Goal: Task Accomplishment & Management: Complete application form

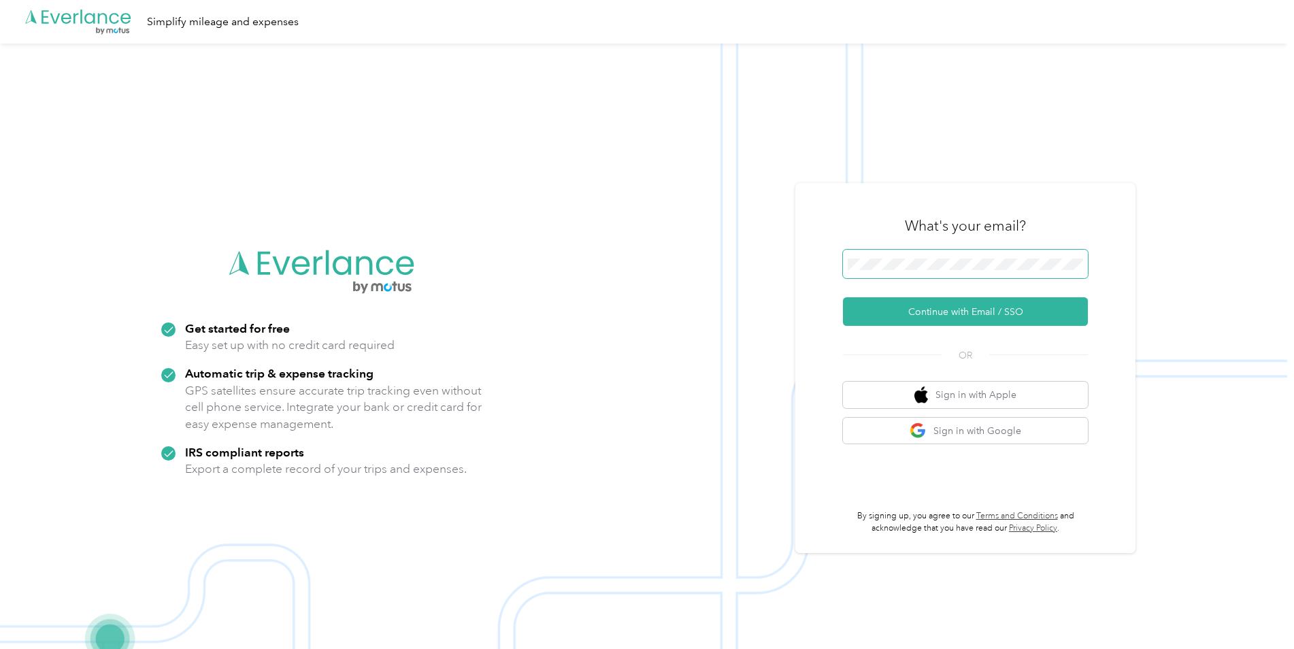
click at [947, 257] on span at bounding box center [965, 264] width 245 height 29
click at [947, 273] on span at bounding box center [965, 264] width 245 height 29
click at [941, 303] on button "Continue with Email / SSO" at bounding box center [965, 311] width 245 height 29
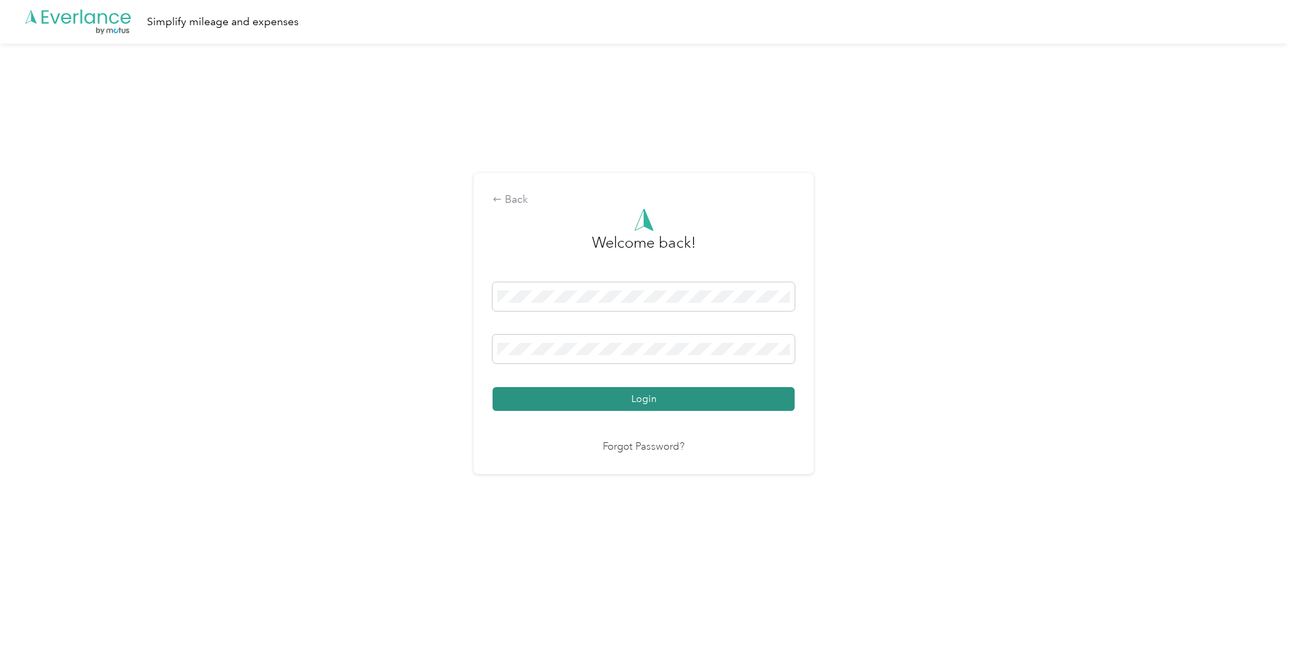
click at [666, 404] on button "Login" at bounding box center [644, 399] width 302 height 24
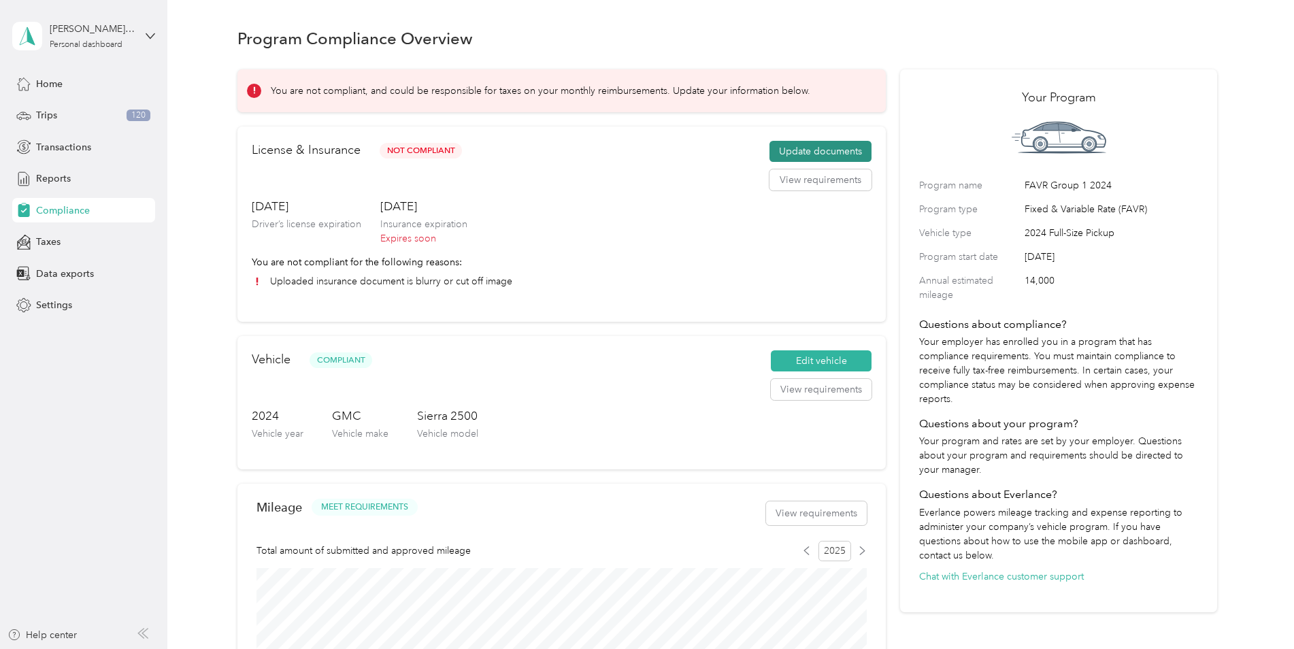
click at [800, 145] on button "Update documents" at bounding box center [821, 152] width 102 height 22
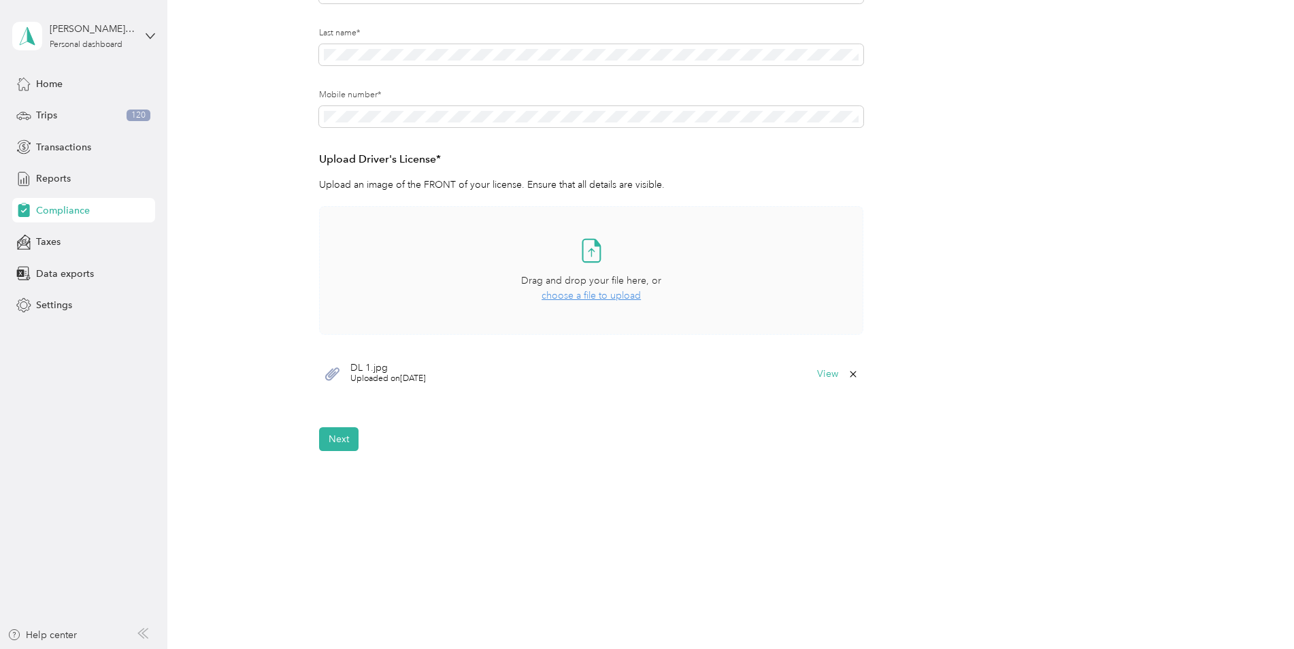
scroll to position [174, 0]
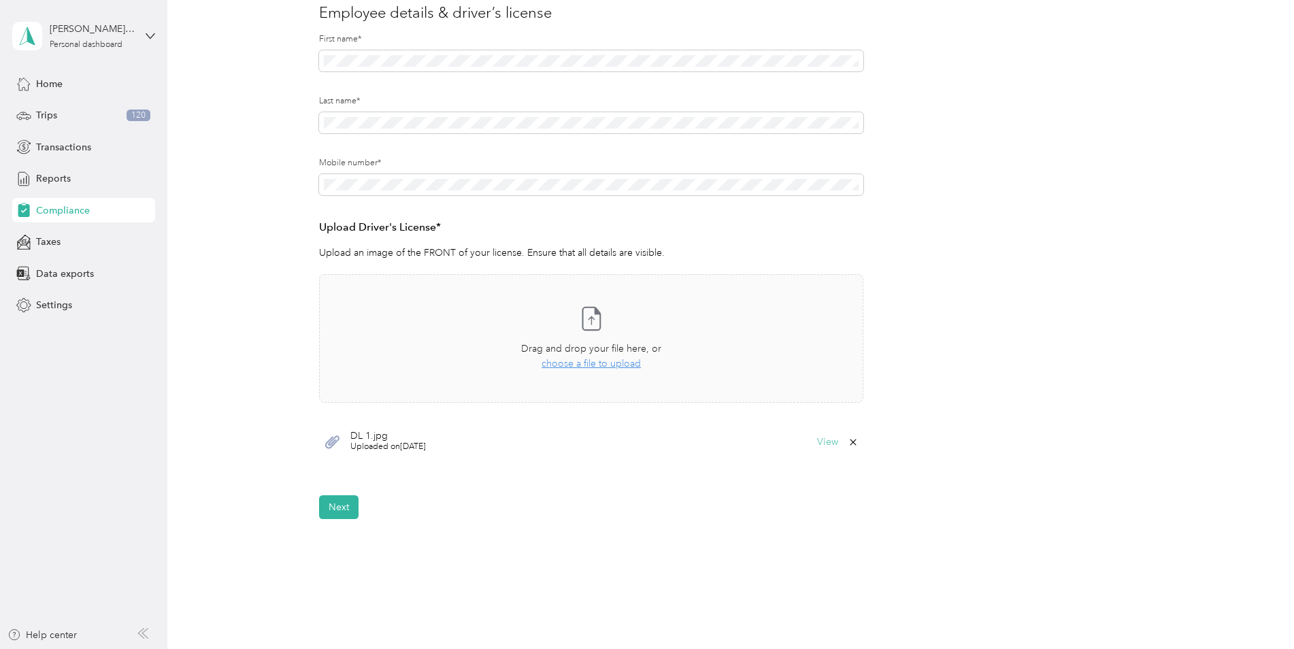
click at [826, 442] on button "View" at bounding box center [827, 443] width 21 height 10
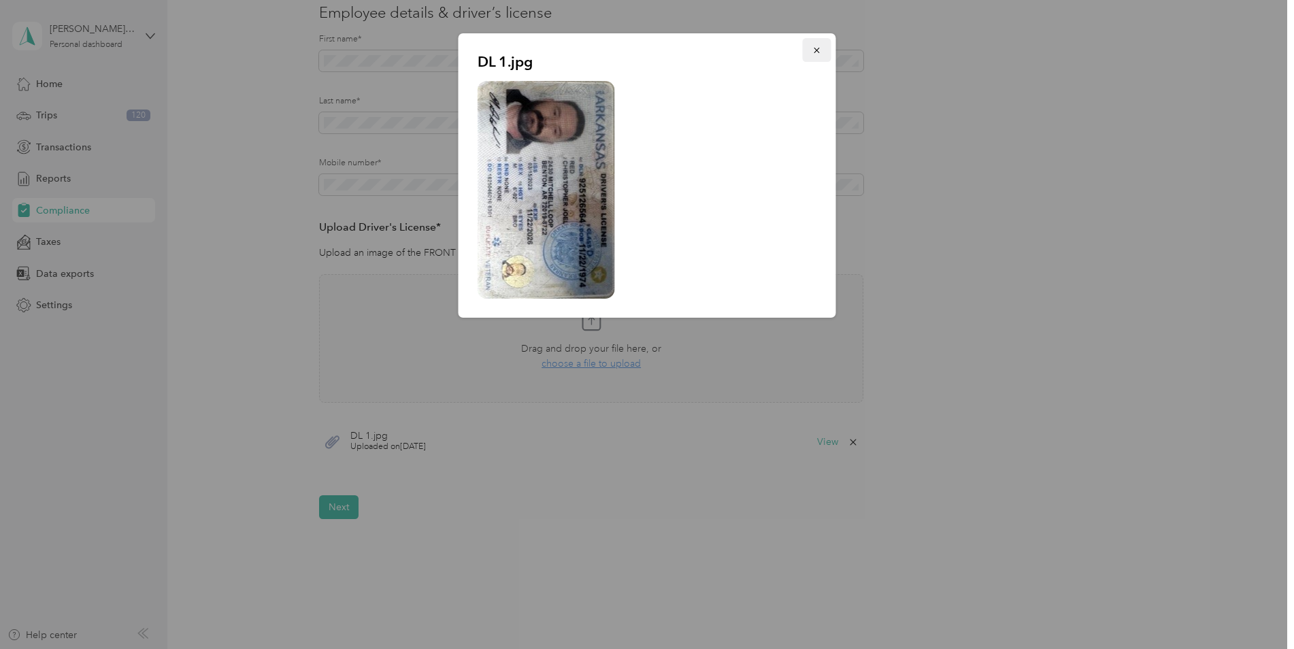
click at [825, 55] on button "button" at bounding box center [817, 50] width 29 height 24
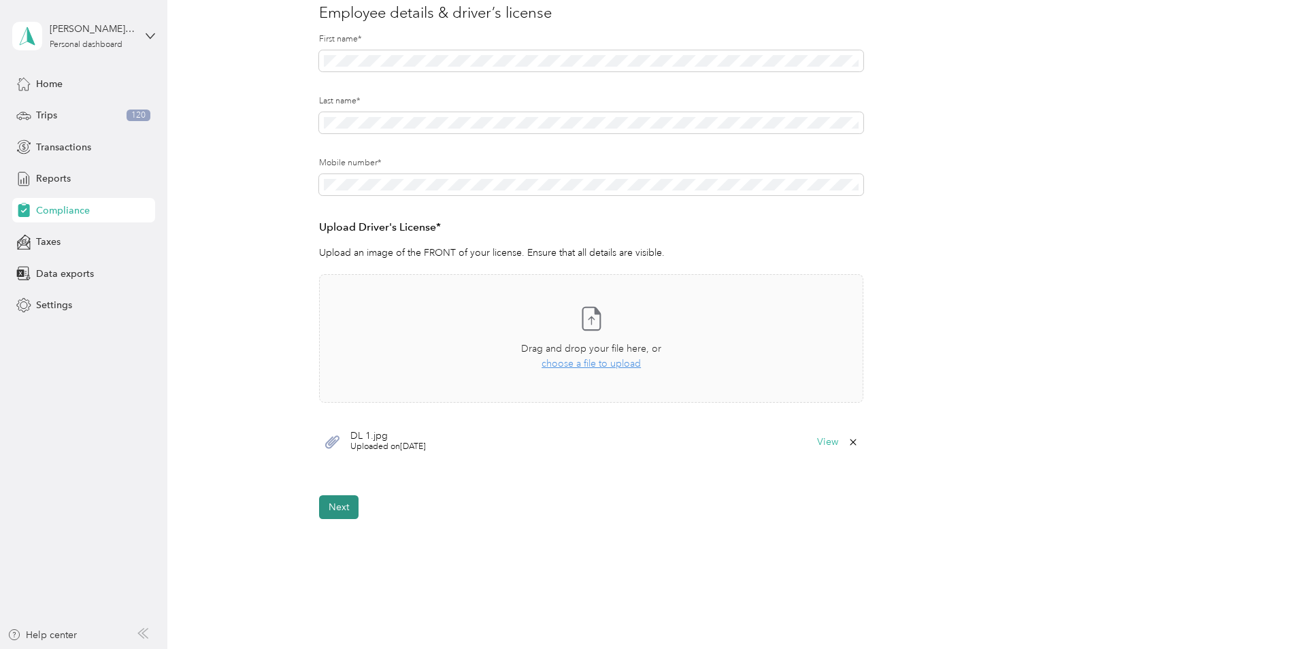
click at [346, 503] on button "Next" at bounding box center [338, 507] width 39 height 24
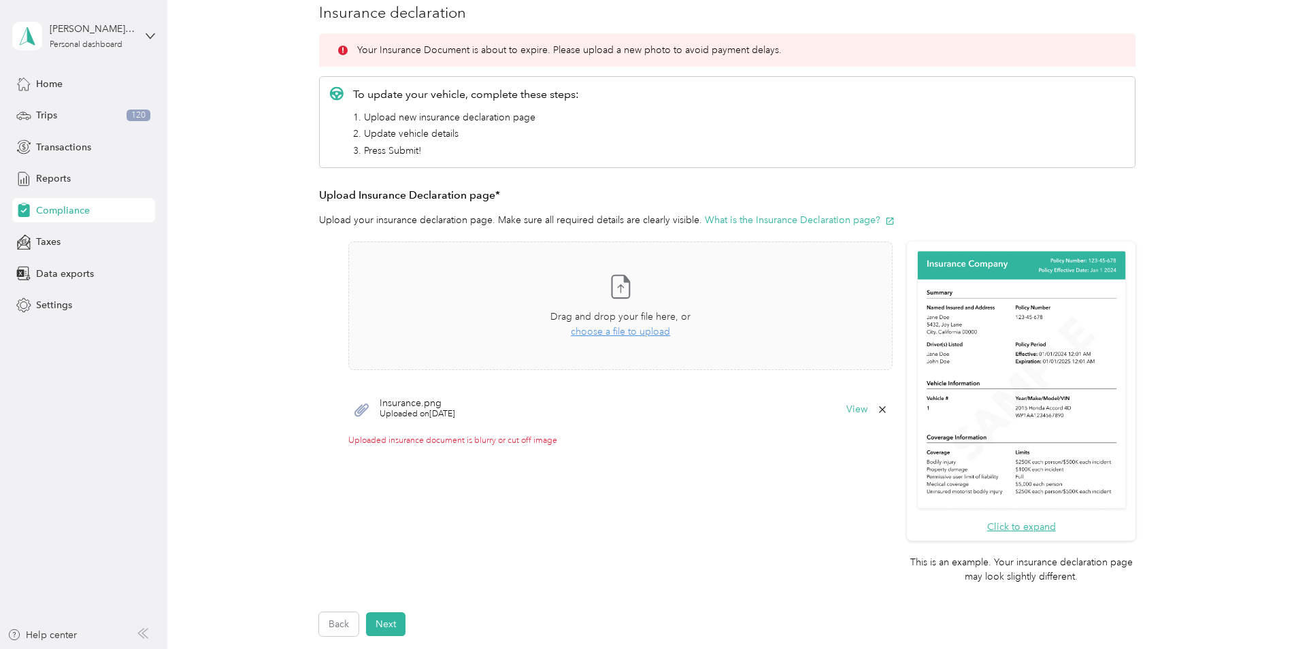
click at [389, 408] on span "Insurance.png" at bounding box center [418, 404] width 76 height 10
click at [859, 415] on div "View" at bounding box center [868, 409] width 42 height 11
click at [859, 412] on button "View" at bounding box center [857, 410] width 21 height 10
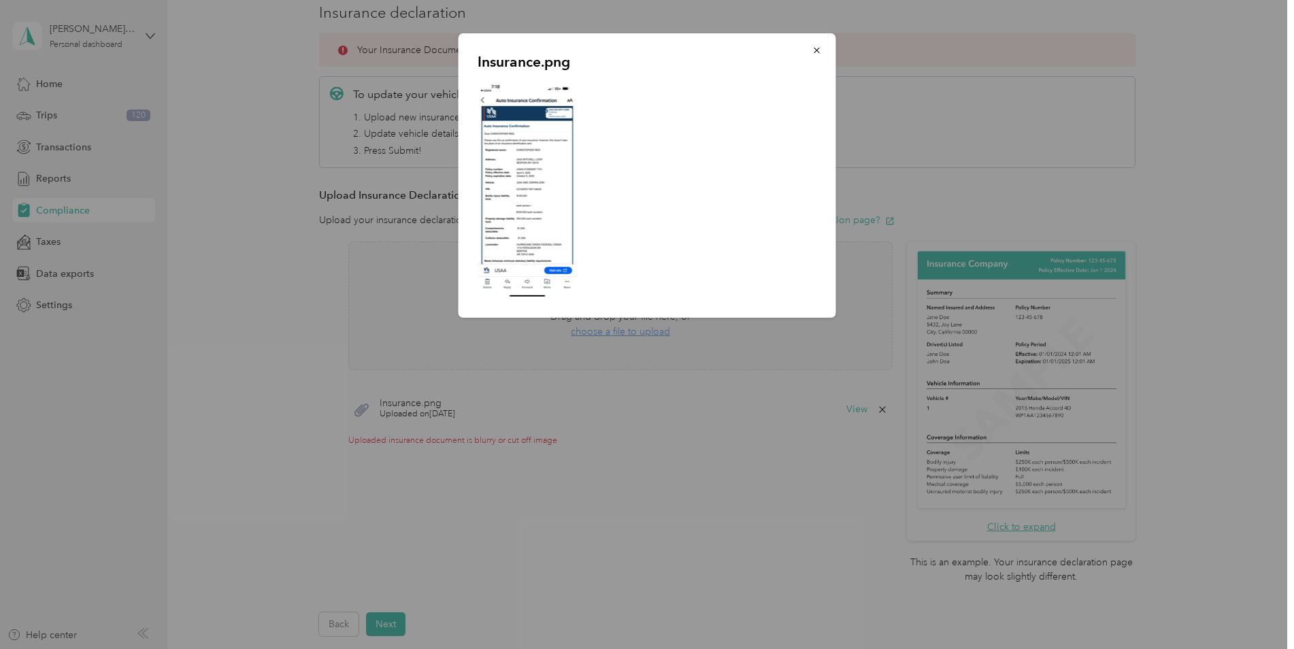
click at [557, 211] on img at bounding box center [528, 190] width 100 height 218
click at [823, 52] on button "button" at bounding box center [817, 50] width 29 height 24
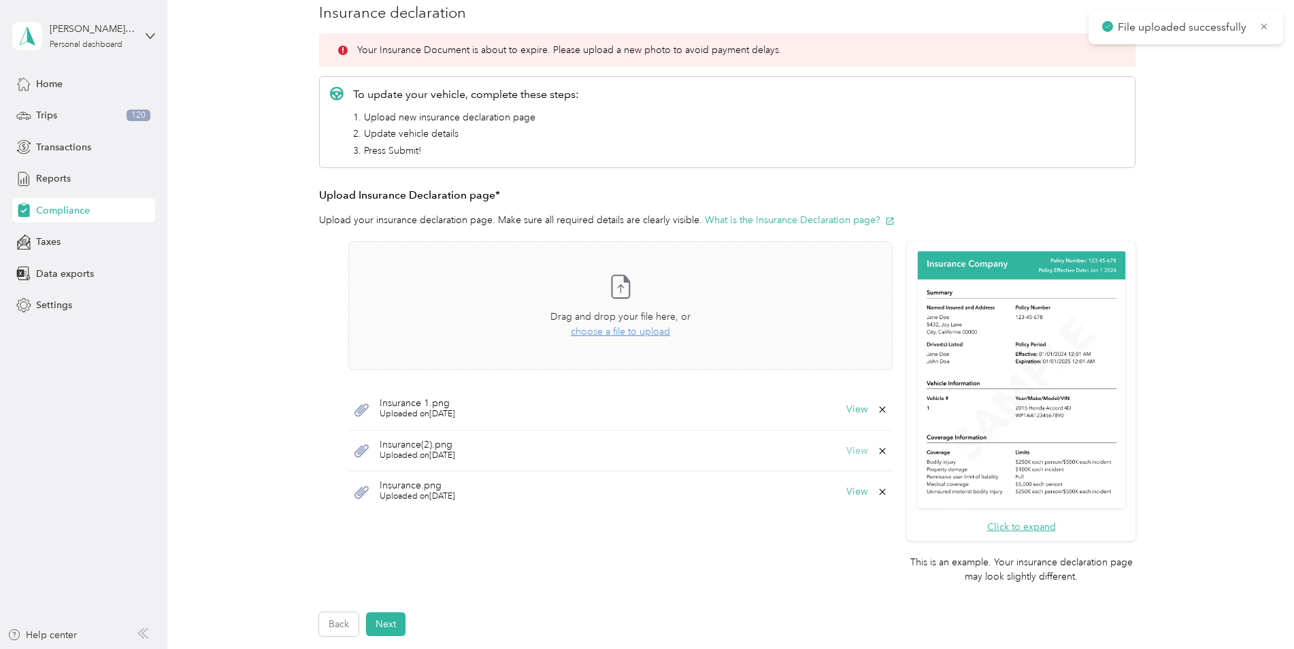
click at [848, 451] on button "View" at bounding box center [857, 451] width 21 height 10
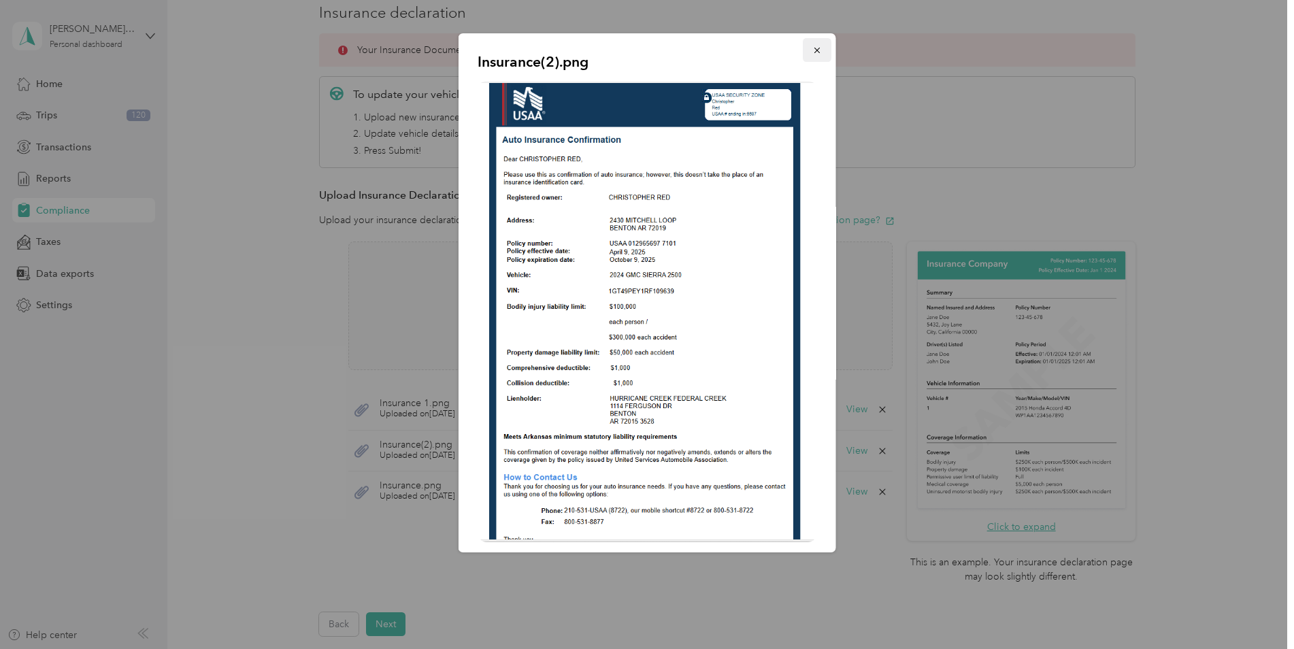
click at [814, 50] on icon "button" at bounding box center [816, 50] width 5 height 5
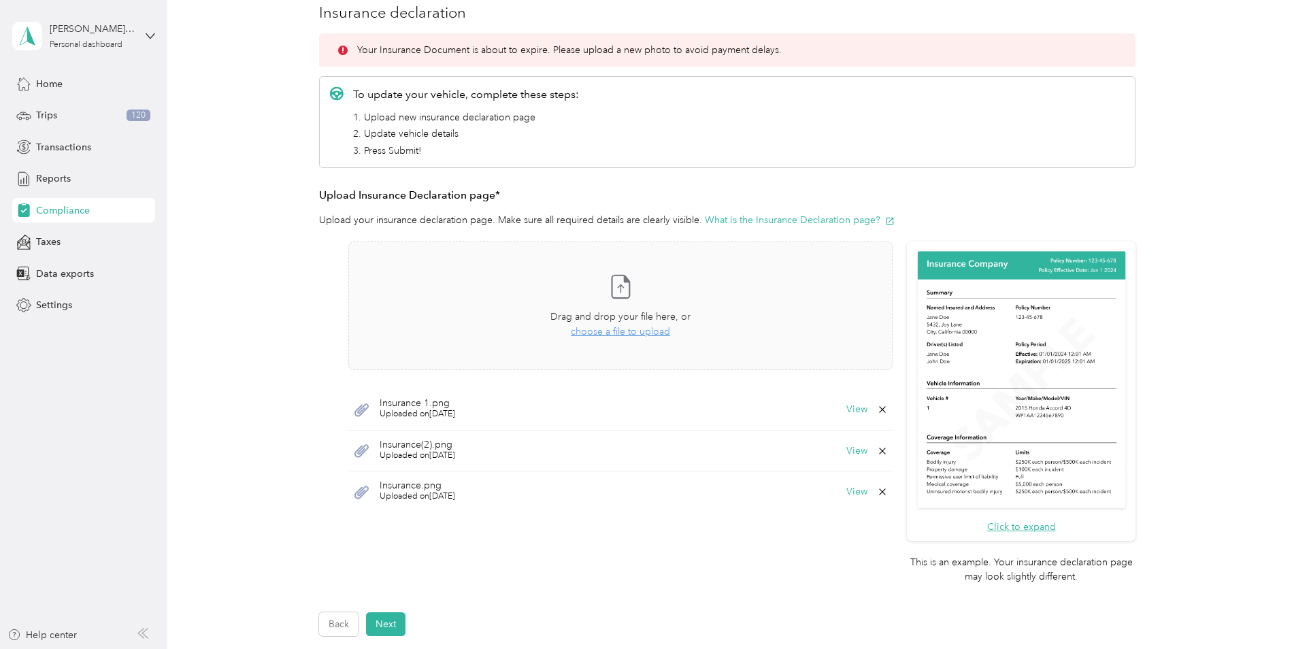
click at [844, 410] on div "Insurance 1.png Uploaded on [DATE] View" at bounding box center [620, 410] width 544 height 42
click at [847, 410] on button "View" at bounding box center [857, 410] width 21 height 10
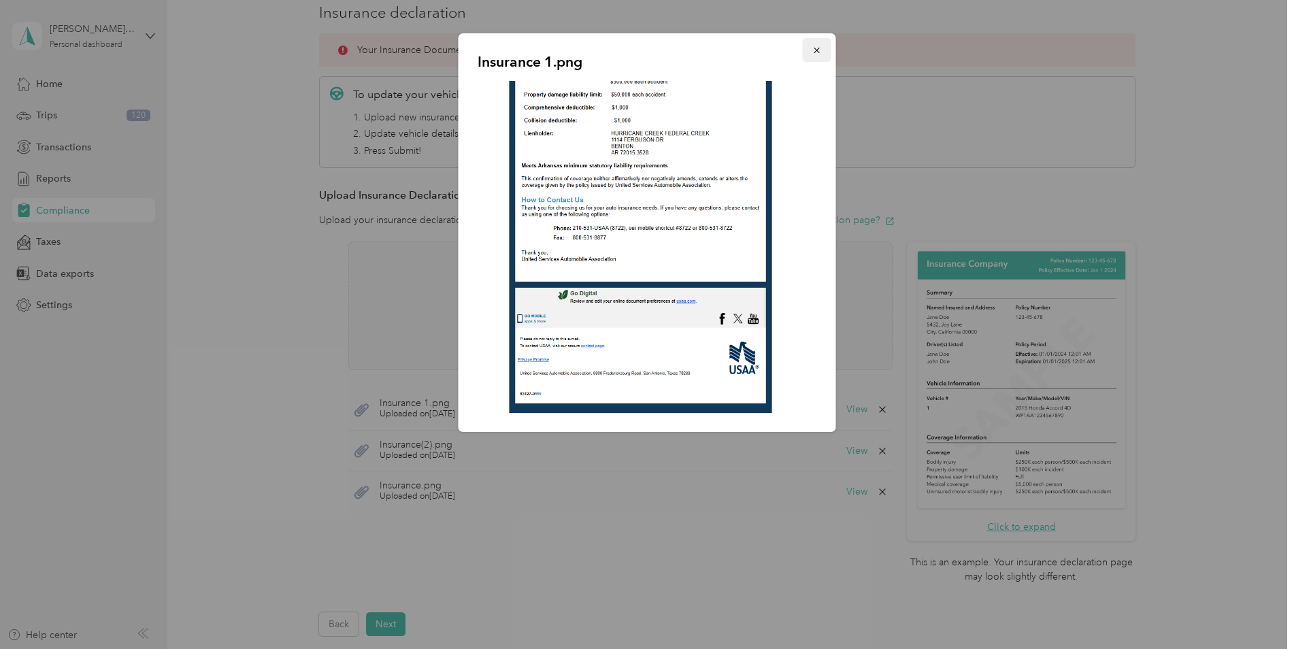
click at [815, 51] on icon "button" at bounding box center [817, 51] width 10 height 10
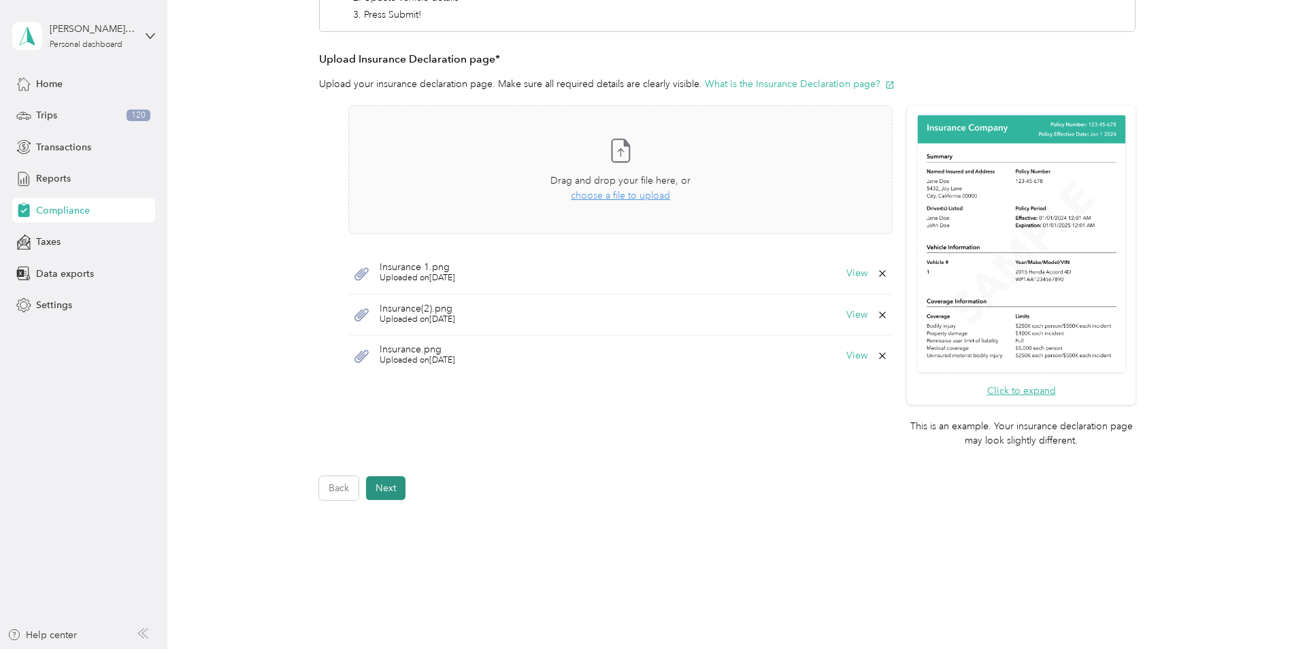
click at [378, 493] on button "Next" at bounding box center [385, 488] width 39 height 24
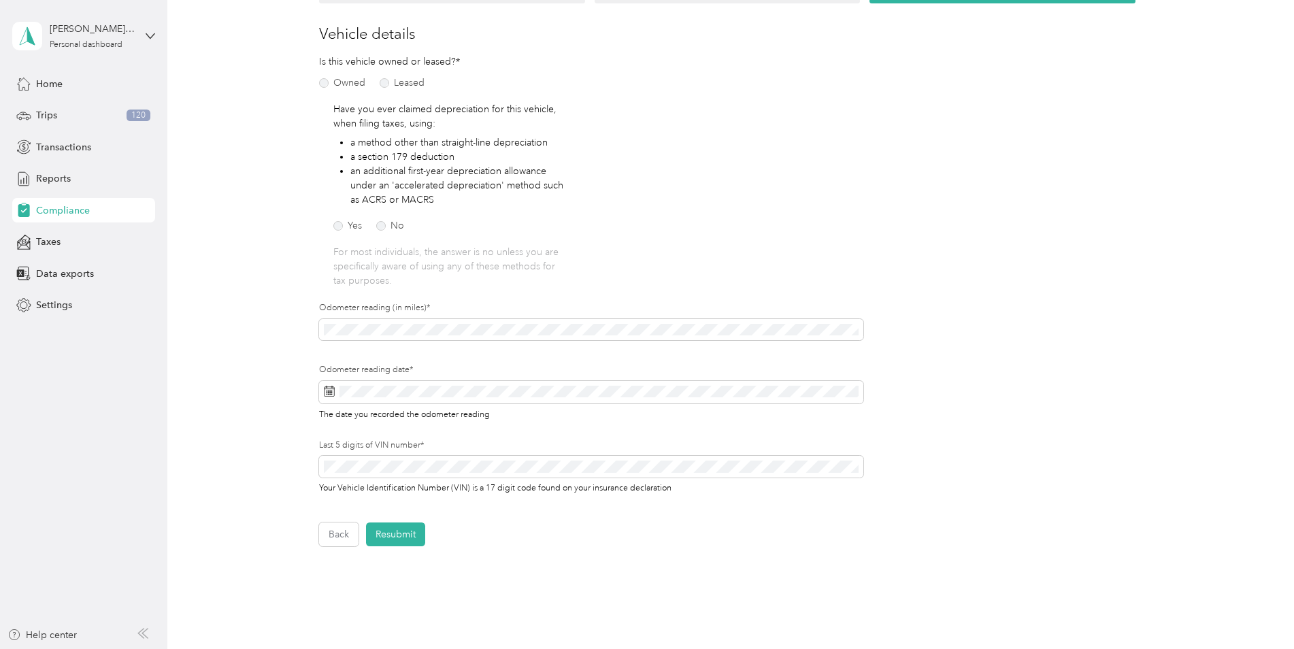
scroll to position [221, 0]
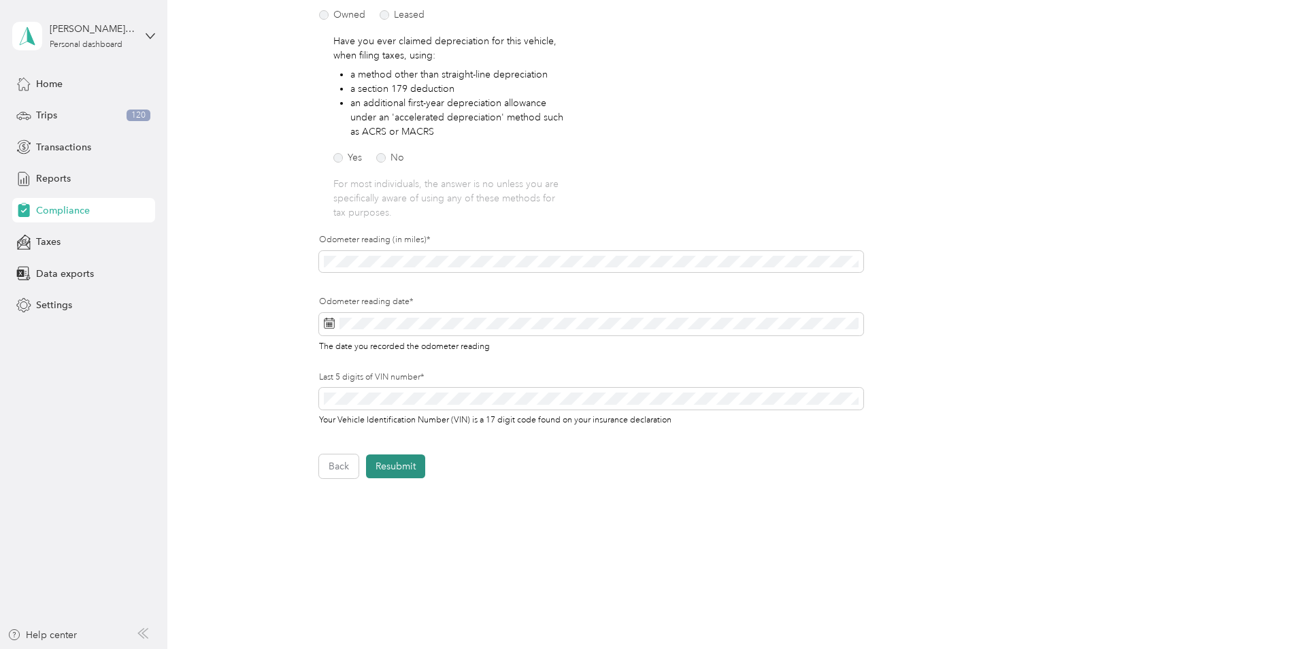
click at [401, 468] on button "Resubmit" at bounding box center [395, 467] width 59 height 24
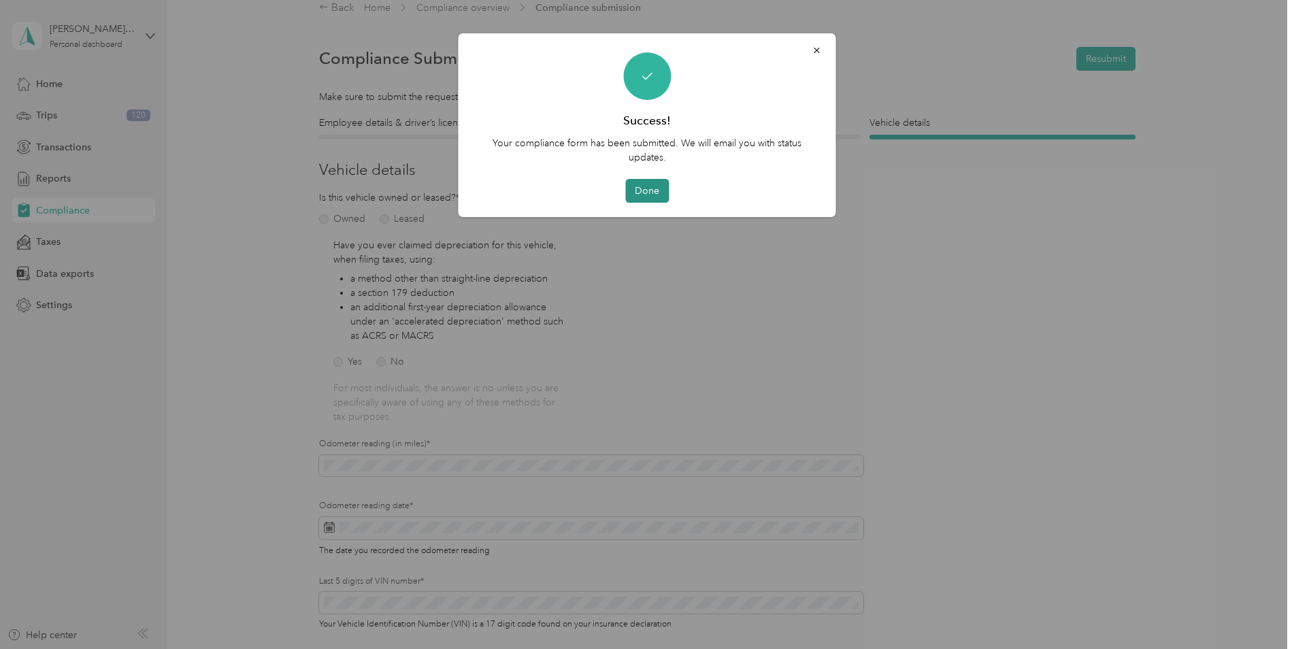
click at [657, 184] on button "Done" at bounding box center [647, 191] width 44 height 24
